Goal: Navigation & Orientation: Find specific page/section

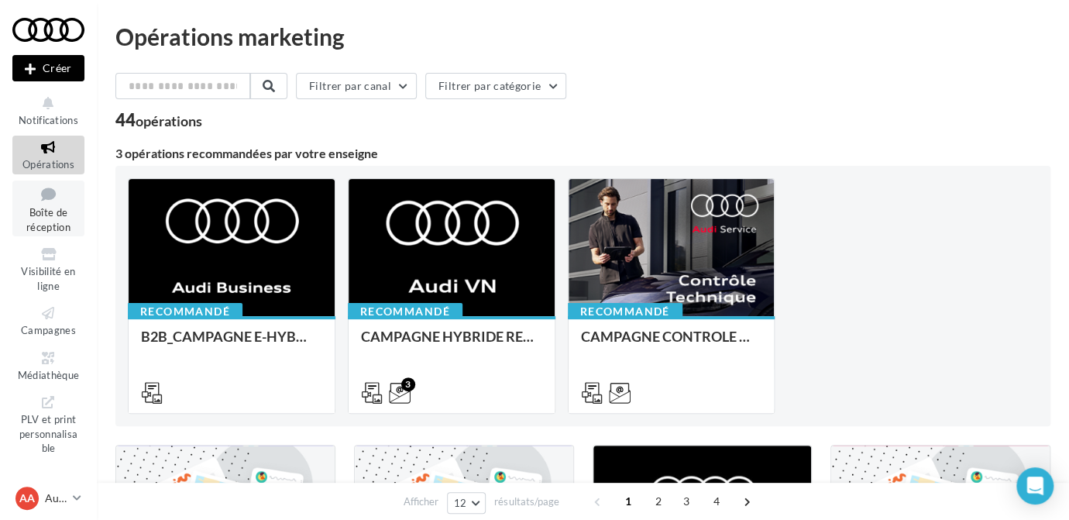
click at [61, 224] on span "Boîte de réception" at bounding box center [48, 219] width 44 height 27
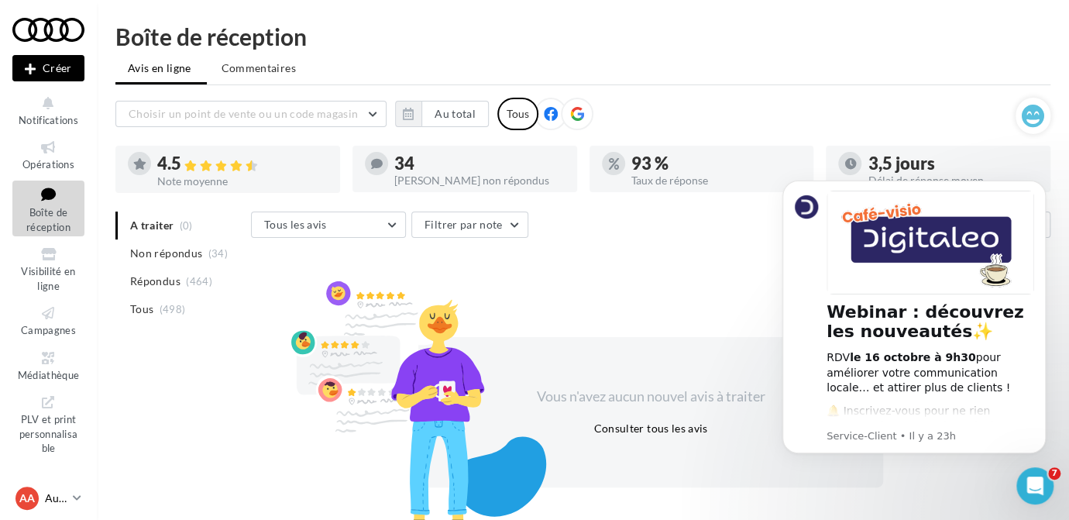
click at [56, 502] on p "Audi AGEN" at bounding box center [56, 497] width 22 height 15
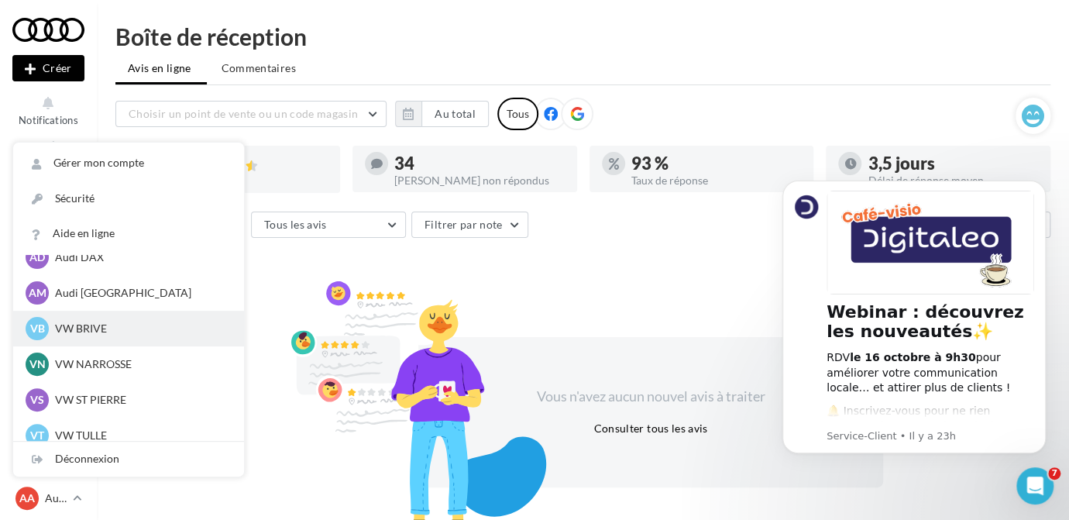
scroll to position [107, 0]
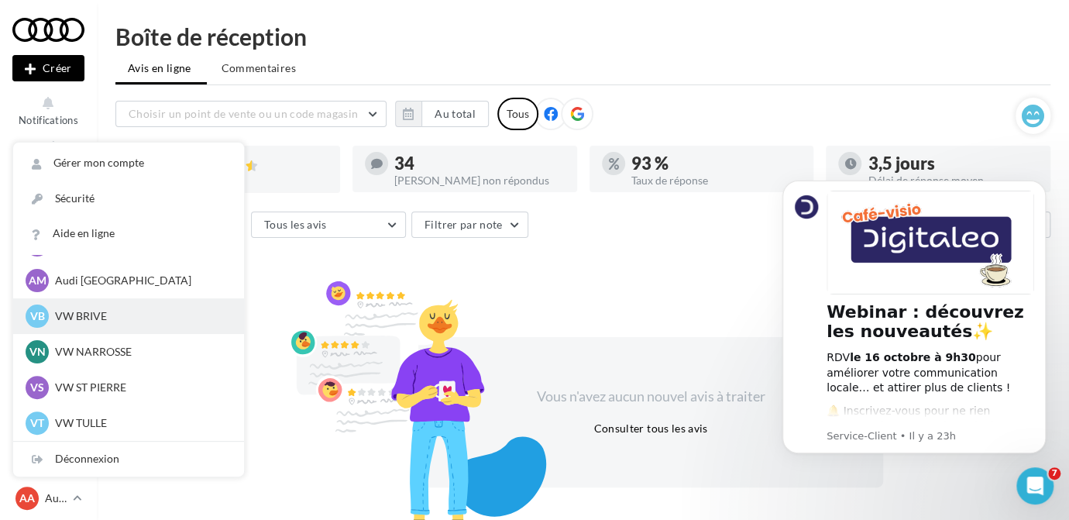
click at [76, 314] on p "VW BRIVE" at bounding box center [140, 315] width 170 height 15
